Goal: Task Accomplishment & Management: Use online tool/utility

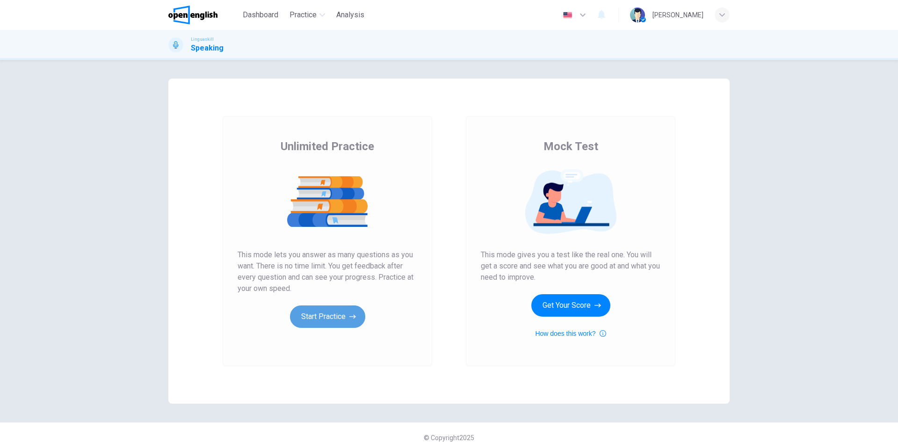
click at [320, 318] on button "Start Practice" at bounding box center [327, 316] width 75 height 22
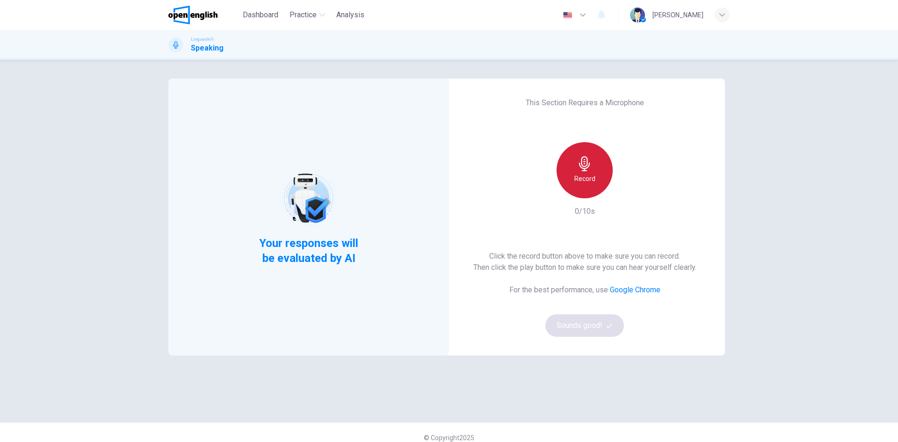
click at [586, 173] on h6 "Record" at bounding box center [584, 178] width 21 height 11
click at [591, 173] on div "Stop" at bounding box center [584, 170] width 56 height 56
click at [590, 324] on button "Sounds good!" at bounding box center [584, 325] width 79 height 22
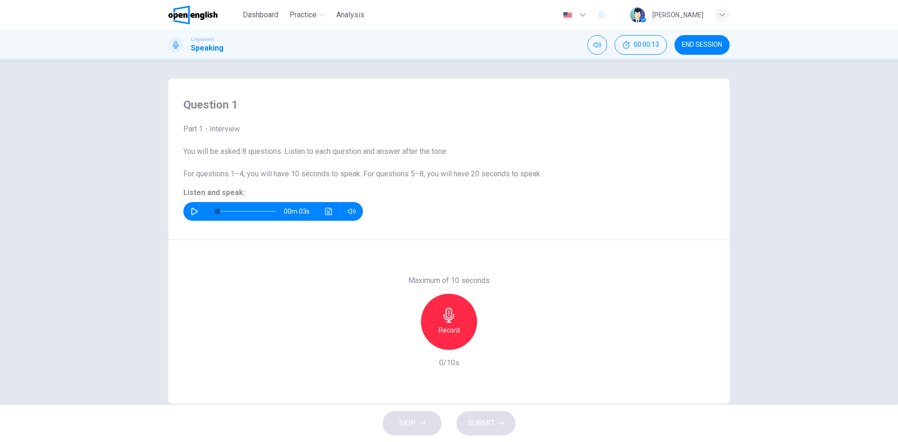
click at [191, 213] on icon "button" at bounding box center [194, 211] width 7 height 7
type input "*"
click at [441, 322] on icon "button" at bounding box center [448, 315] width 15 height 15
click at [442, 321] on icon "button" at bounding box center [448, 315] width 15 height 15
click at [481, 421] on span "SUBMIT" at bounding box center [481, 423] width 27 height 13
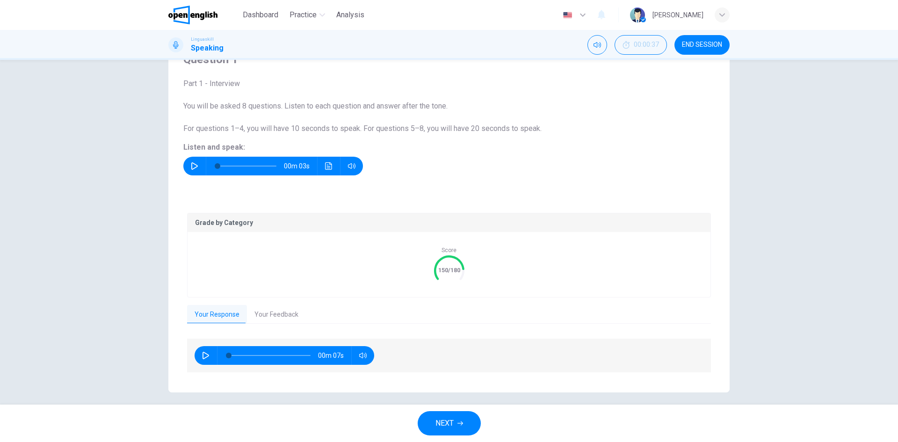
scroll to position [52, 0]
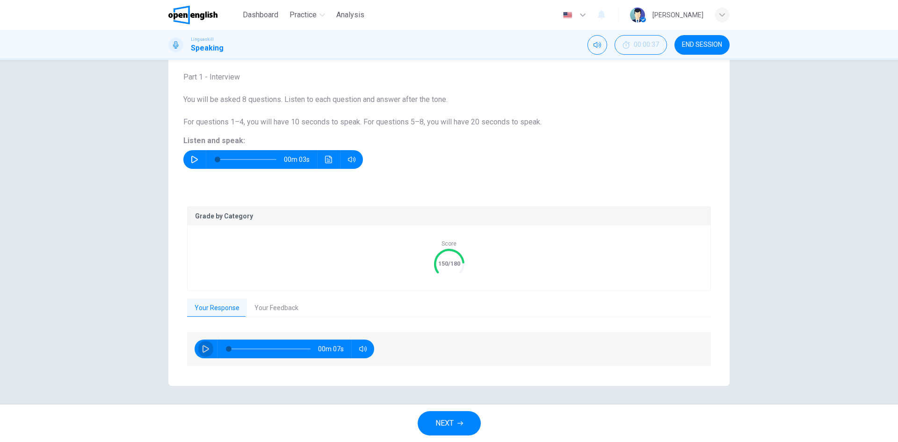
click at [204, 348] on icon "button" at bounding box center [205, 348] width 7 height 7
type input "**"
click at [266, 310] on button "Your Feedback" at bounding box center [276, 308] width 59 height 20
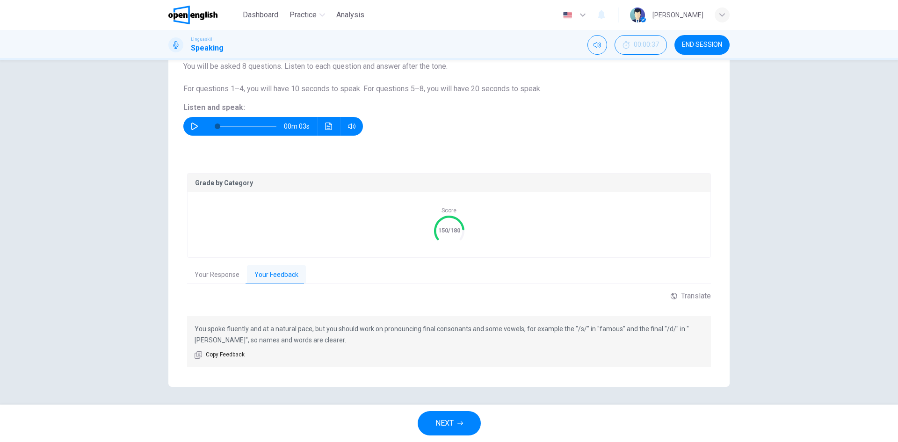
scroll to position [86, 0]
click at [455, 423] on button "NEXT" at bounding box center [449, 423] width 63 height 24
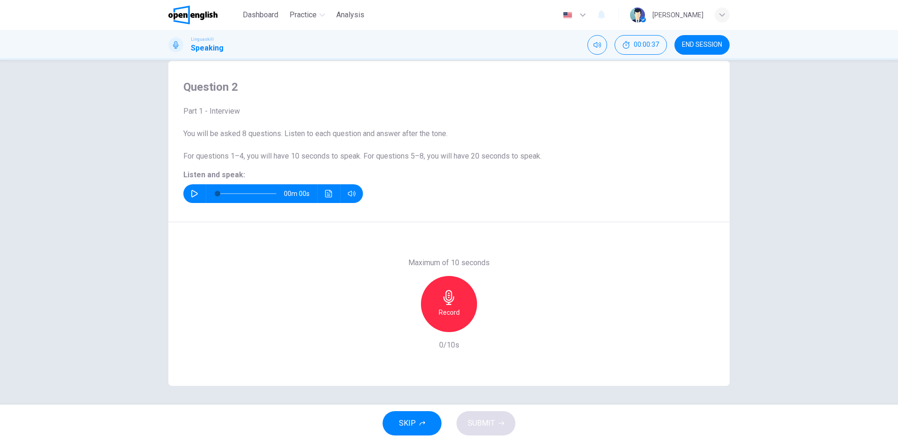
scroll to position [18, 0]
click at [191, 194] on icon "button" at bounding box center [194, 193] width 7 height 7
click at [191, 192] on icon "button" at bounding box center [194, 193] width 7 height 7
click at [443, 301] on icon "button" at bounding box center [448, 297] width 11 height 15
click at [446, 298] on icon "button" at bounding box center [448, 297] width 15 height 15
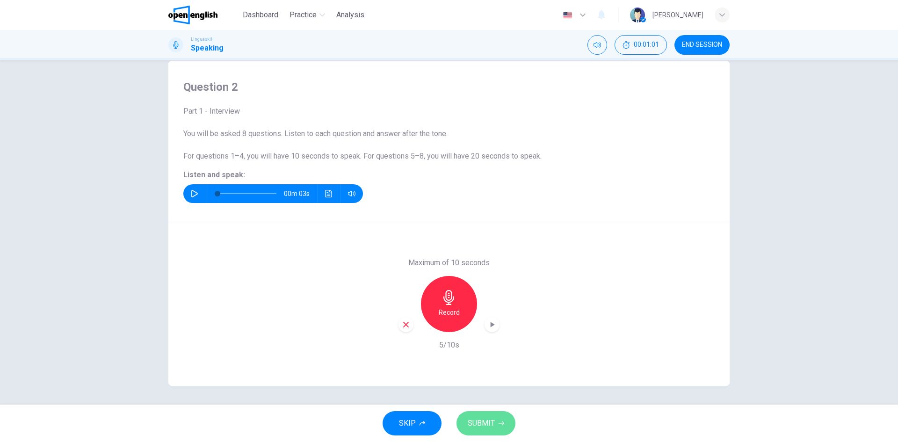
click at [480, 421] on span "SUBMIT" at bounding box center [481, 423] width 27 height 13
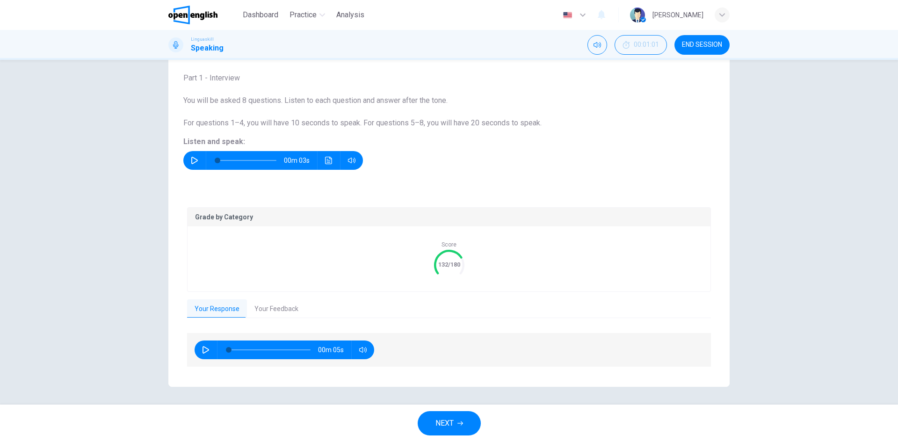
scroll to position [52, 0]
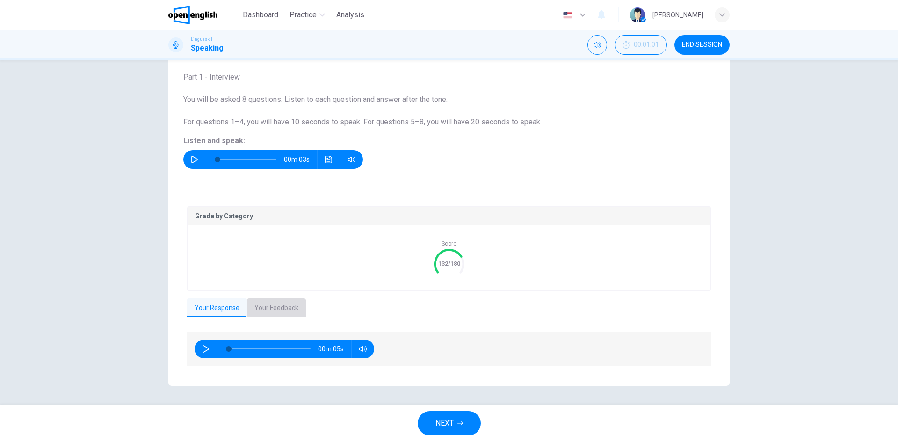
click at [286, 306] on button "Your Feedback" at bounding box center [276, 308] width 59 height 20
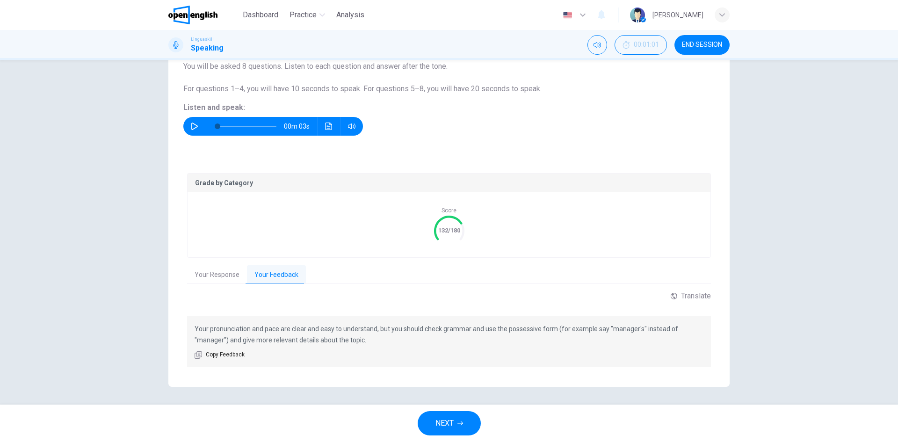
scroll to position [86, 0]
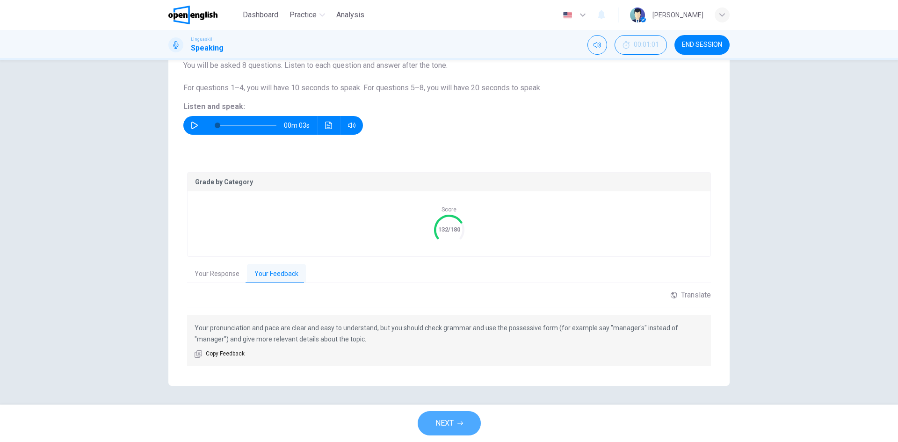
click at [454, 420] on span "NEXT" at bounding box center [444, 423] width 18 height 13
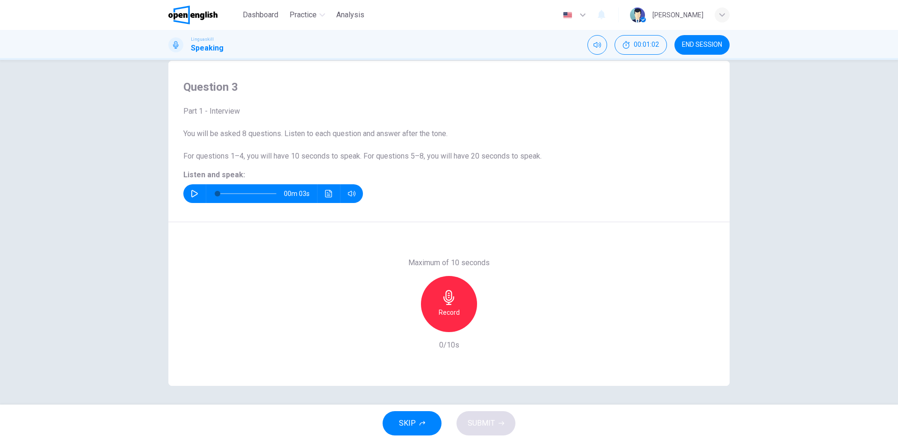
click at [191, 193] on icon "button" at bounding box center [194, 193] width 7 height 7
click at [441, 311] on h6 "Record" at bounding box center [449, 312] width 21 height 11
click at [447, 305] on div "Stop" at bounding box center [449, 304] width 56 height 56
click at [480, 419] on span "SUBMIT" at bounding box center [481, 423] width 27 height 13
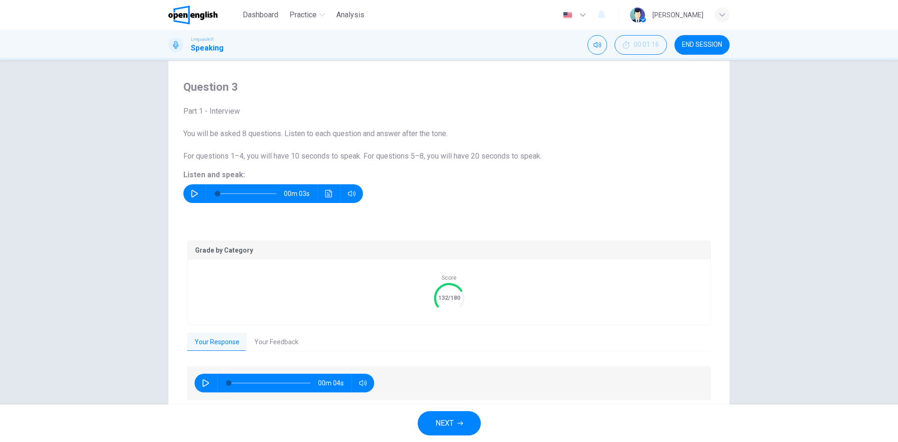
click at [257, 342] on button "Your Feedback" at bounding box center [276, 342] width 59 height 20
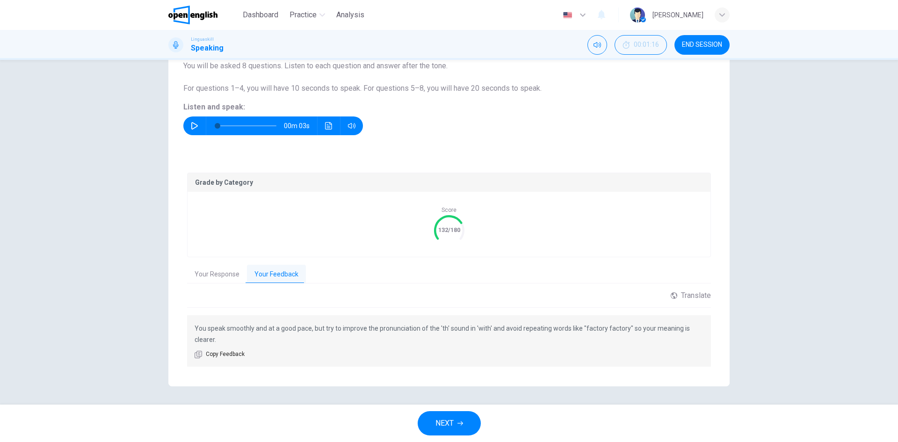
scroll to position [86, 0]
click at [453, 424] on span "NEXT" at bounding box center [444, 423] width 18 height 13
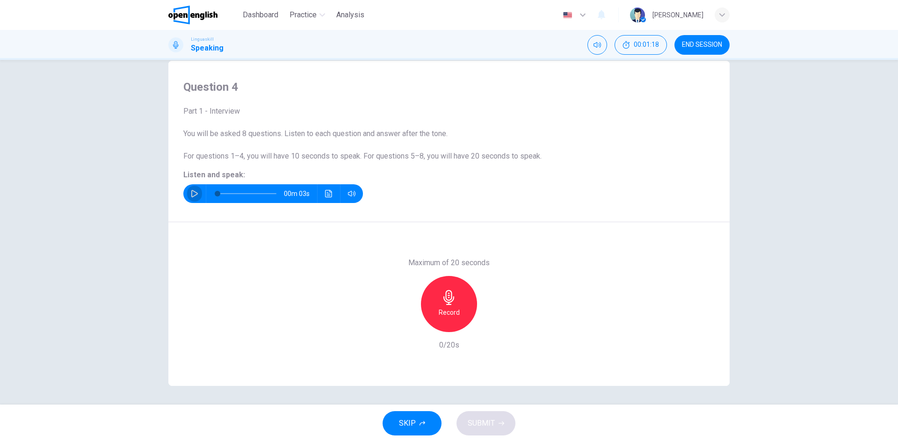
click at [193, 194] on icon "button" at bounding box center [194, 193] width 7 height 7
click at [447, 304] on icon "button" at bounding box center [448, 297] width 11 height 15
click at [453, 299] on icon "button" at bounding box center [448, 297] width 15 height 15
click at [483, 414] on button "SUBMIT" at bounding box center [485, 423] width 59 height 24
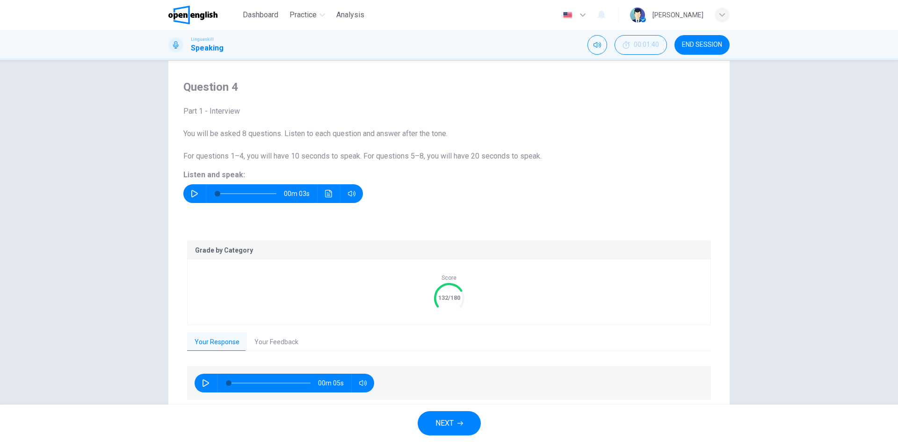
click at [275, 338] on button "Your Feedback" at bounding box center [276, 342] width 59 height 20
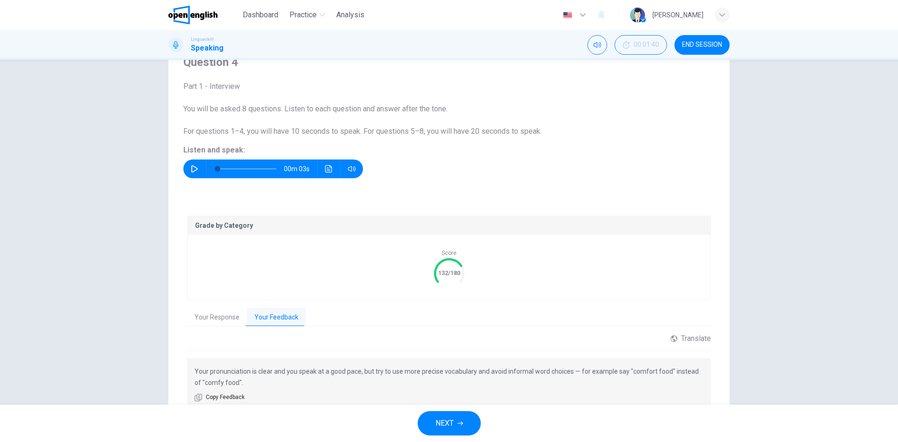
scroll to position [86, 0]
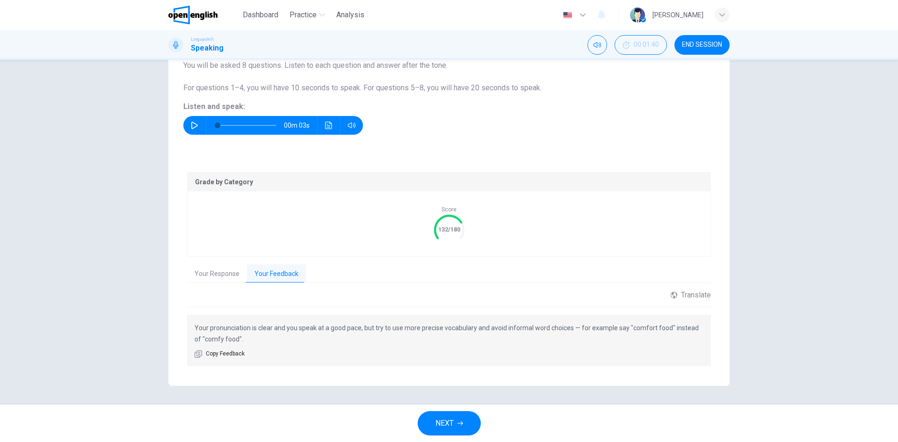
click at [444, 423] on span "NEXT" at bounding box center [444, 423] width 18 height 13
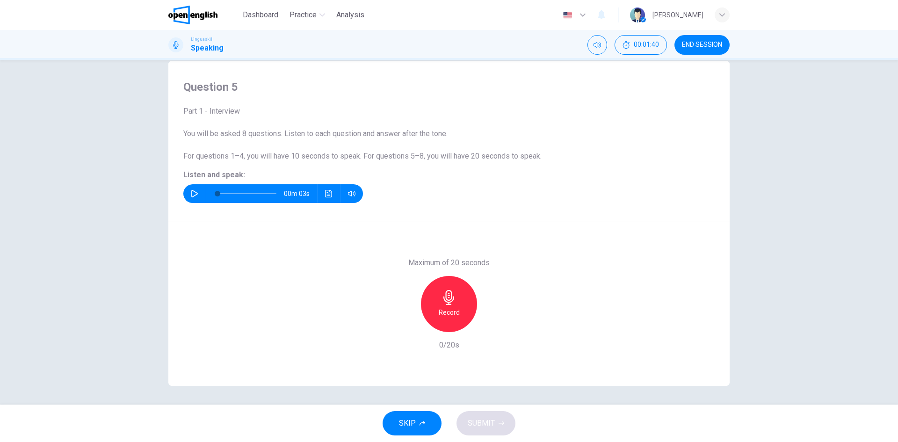
scroll to position [18, 0]
click at [193, 191] on icon "button" at bounding box center [194, 193] width 7 height 7
click at [442, 294] on icon "button" at bounding box center [448, 297] width 15 height 15
click at [452, 306] on div "Stop" at bounding box center [449, 304] width 56 height 56
click at [479, 421] on span "SUBMIT" at bounding box center [481, 423] width 27 height 13
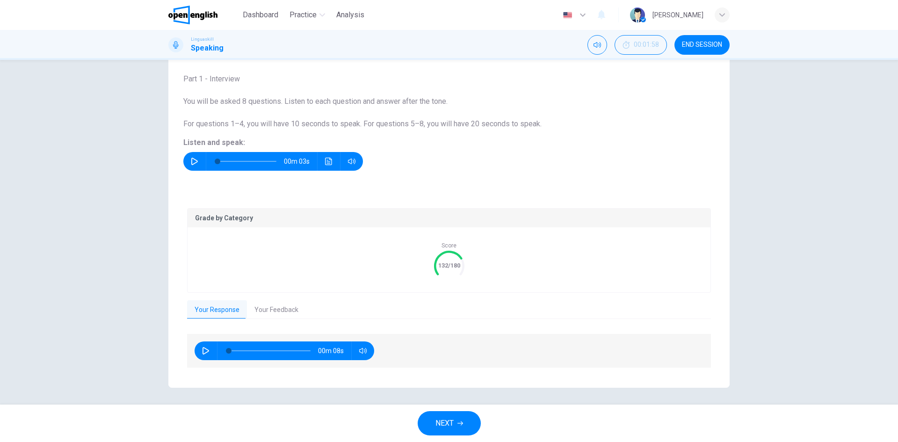
scroll to position [52, 0]
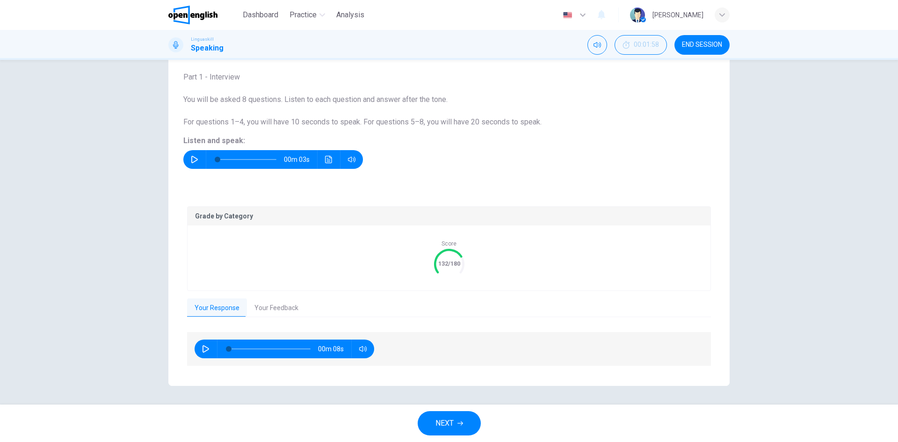
click at [328, 316] on div "Your Response Your Feedback" at bounding box center [449, 308] width 524 height 20
click at [295, 308] on button "Your Feedback" at bounding box center [276, 308] width 59 height 20
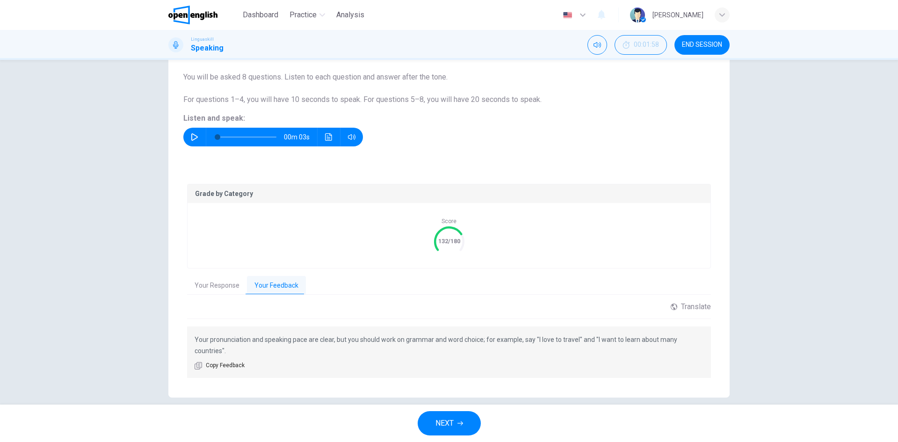
scroll to position [75, 0]
click at [441, 420] on span "NEXT" at bounding box center [444, 423] width 18 height 13
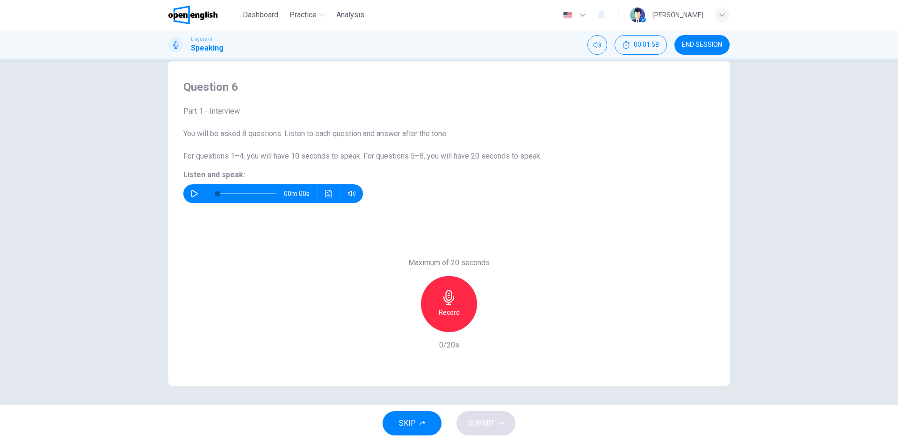
scroll to position [18, 0]
click at [189, 189] on button "button" at bounding box center [194, 193] width 15 height 19
type input "*"
click at [701, 39] on button "END SESSION" at bounding box center [701, 45] width 55 height 20
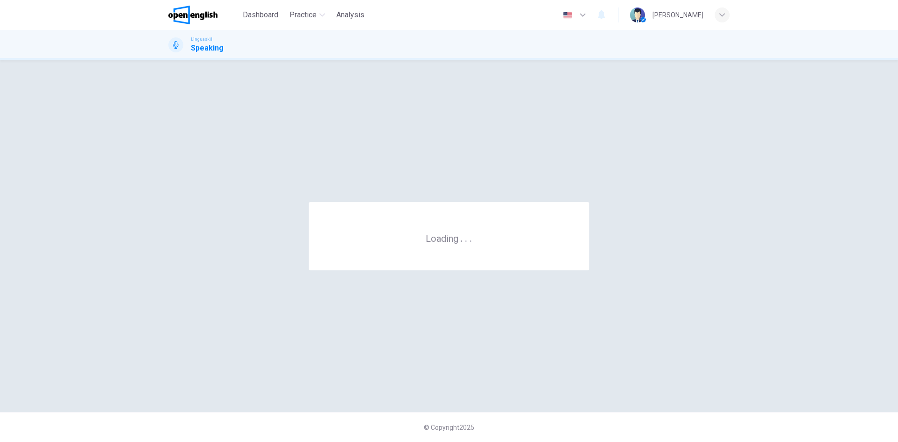
scroll to position [0, 0]
